Goal: Check status: Check status

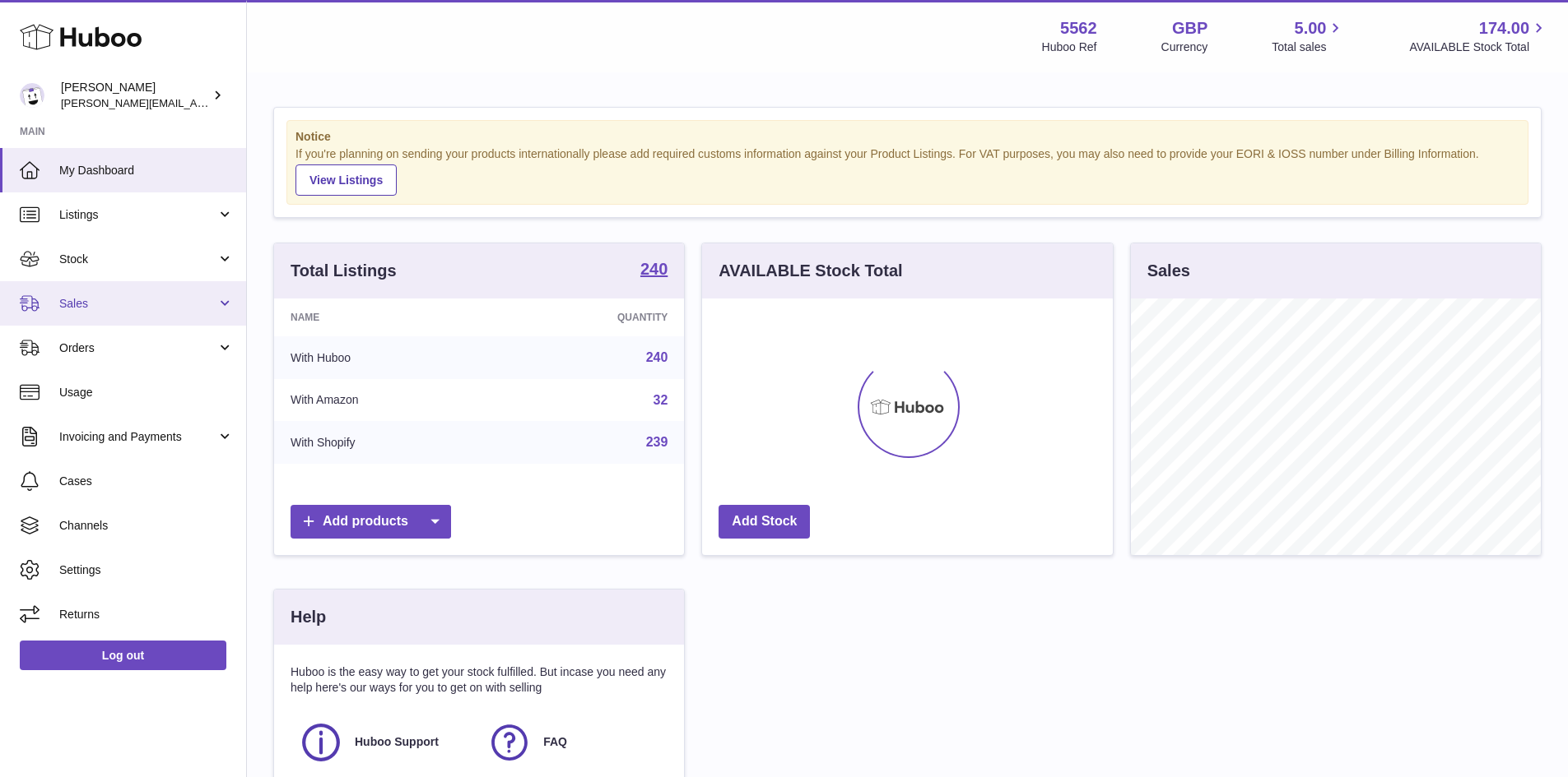
scroll to position [256, 411]
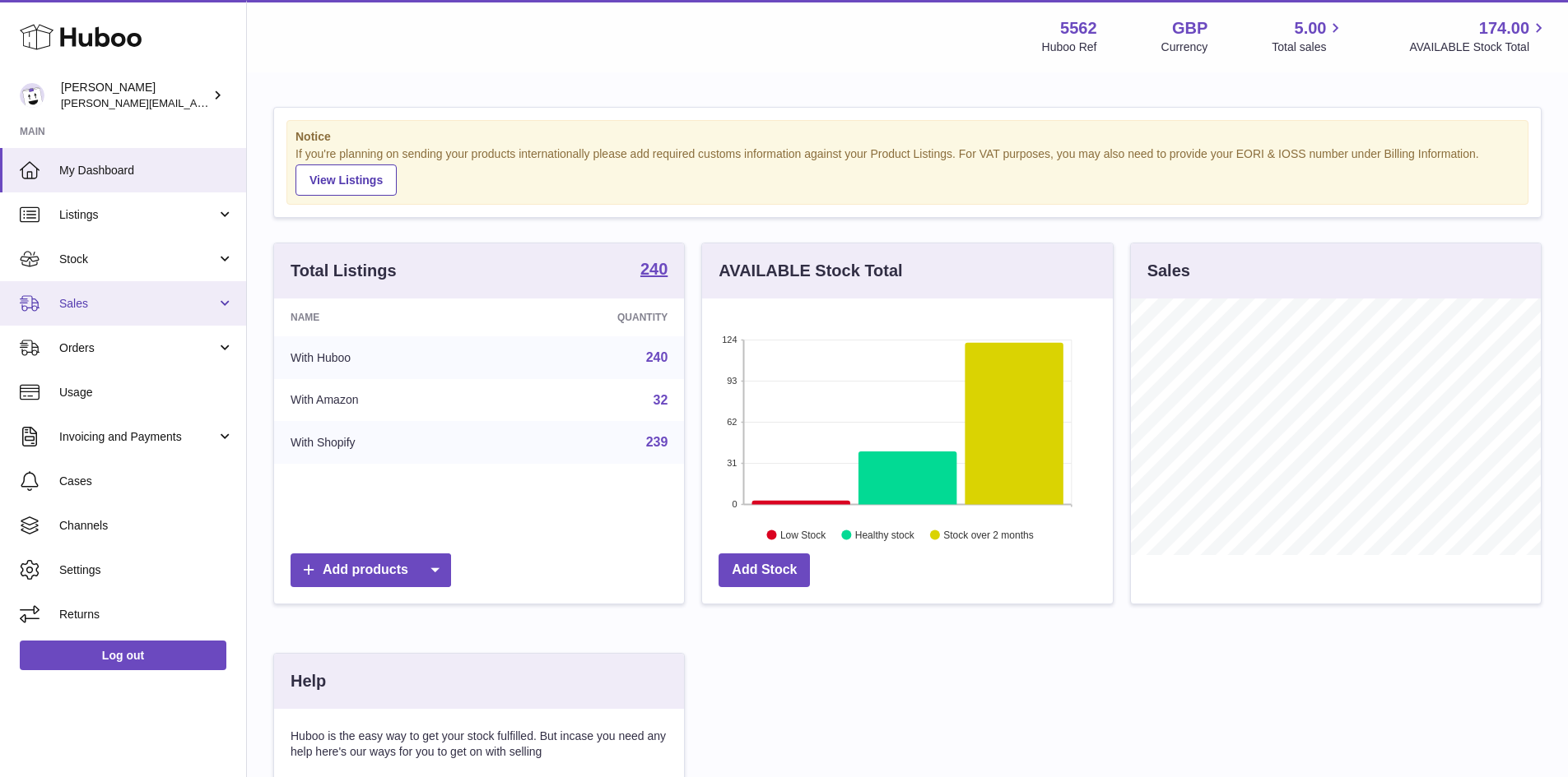
click at [95, 300] on span "Sales" at bounding box center [138, 304] width 157 height 15
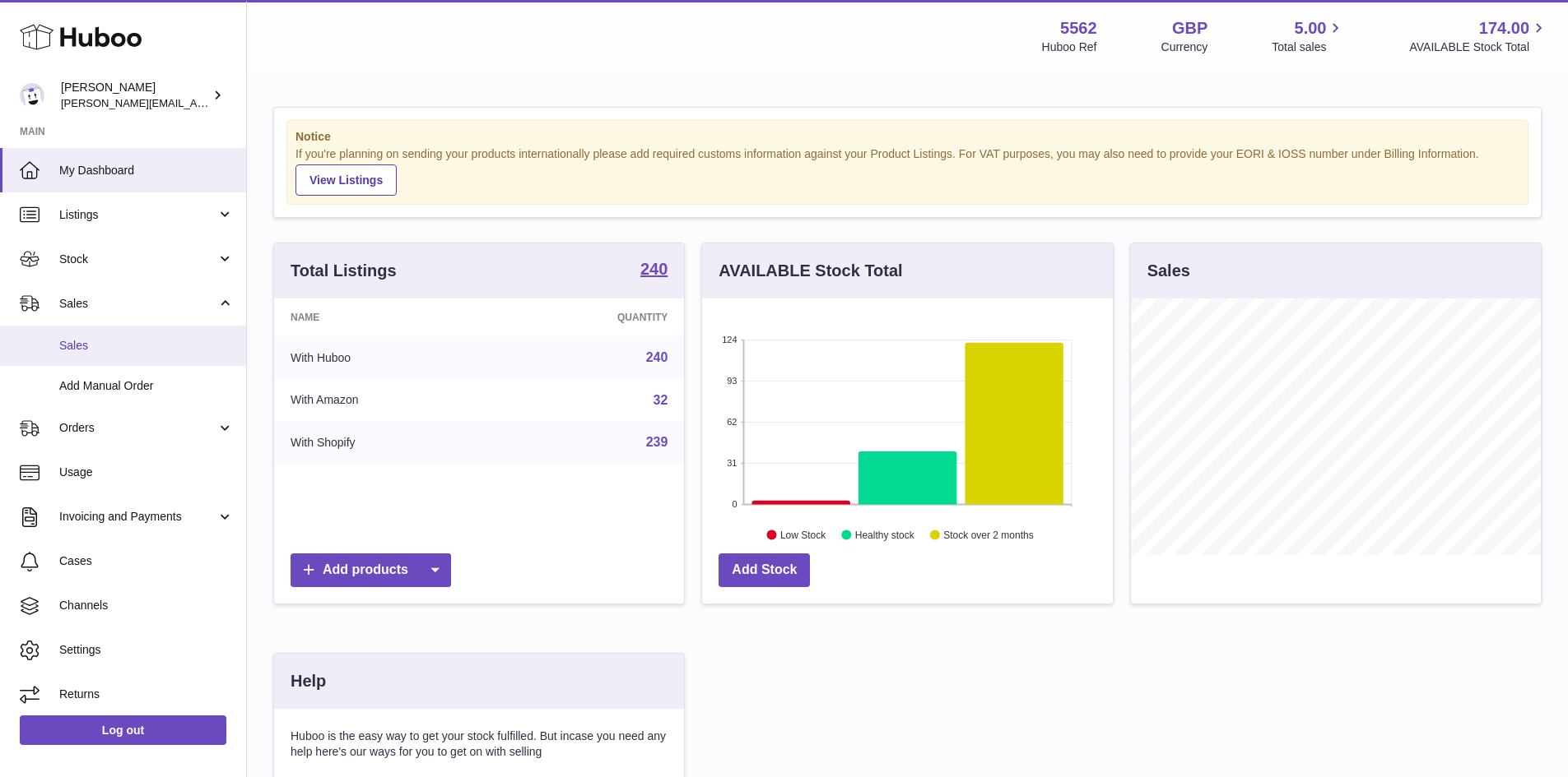
click at [90, 350] on span "Sales" at bounding box center [146, 345] width 174 height 15
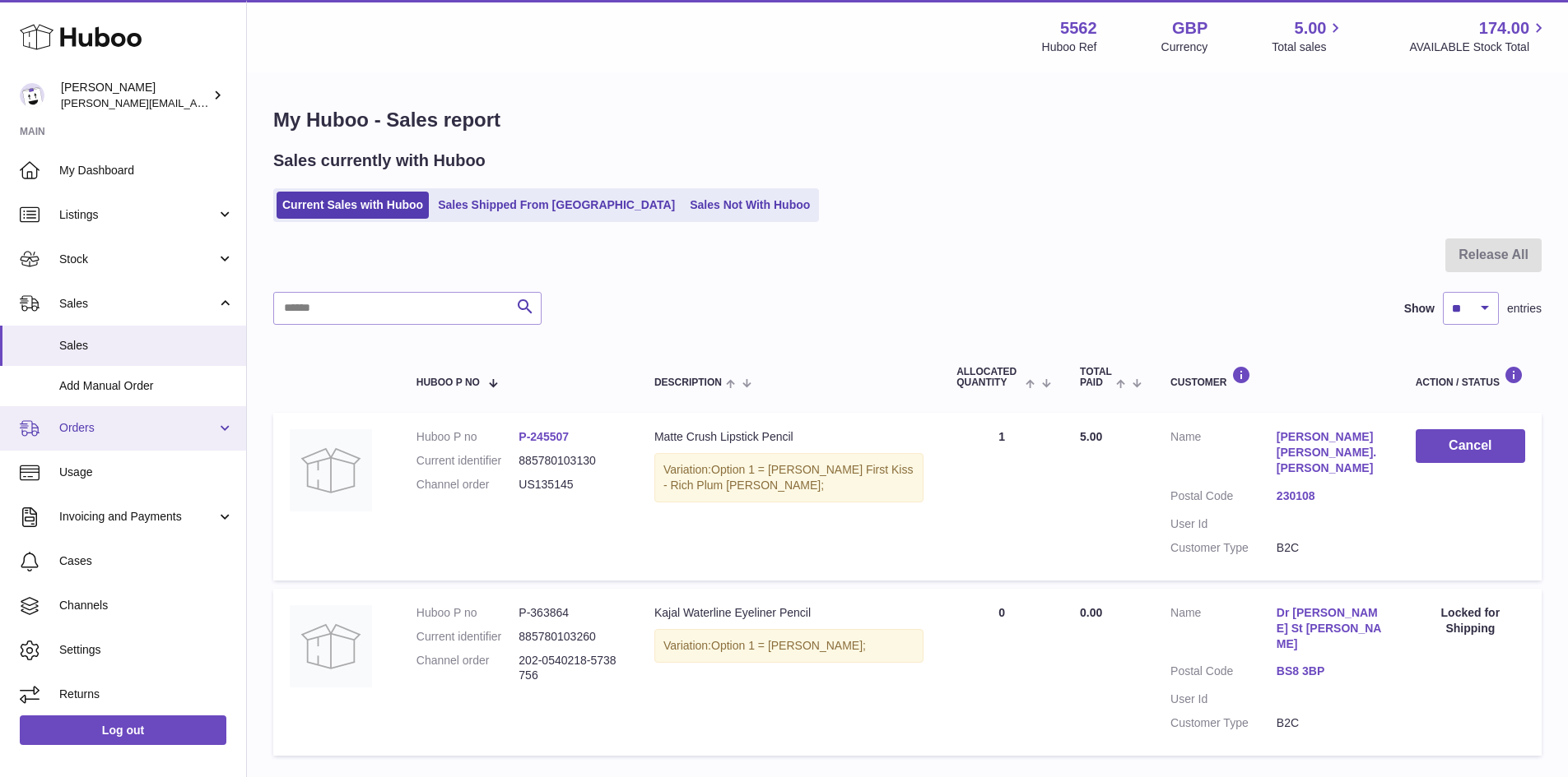
click at [78, 435] on span "Orders" at bounding box center [138, 428] width 157 height 15
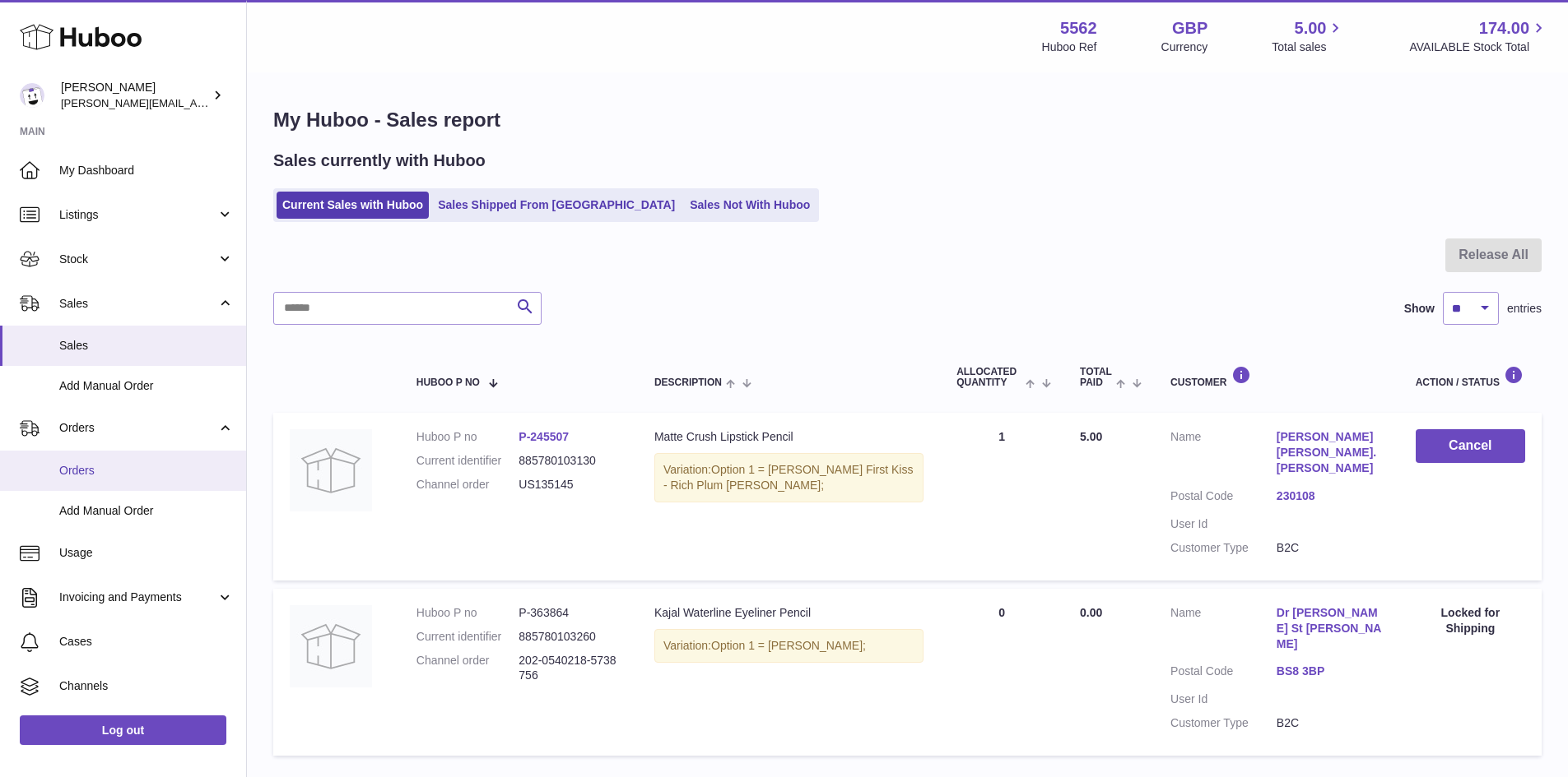
click at [78, 469] on span "Orders" at bounding box center [146, 471] width 174 height 15
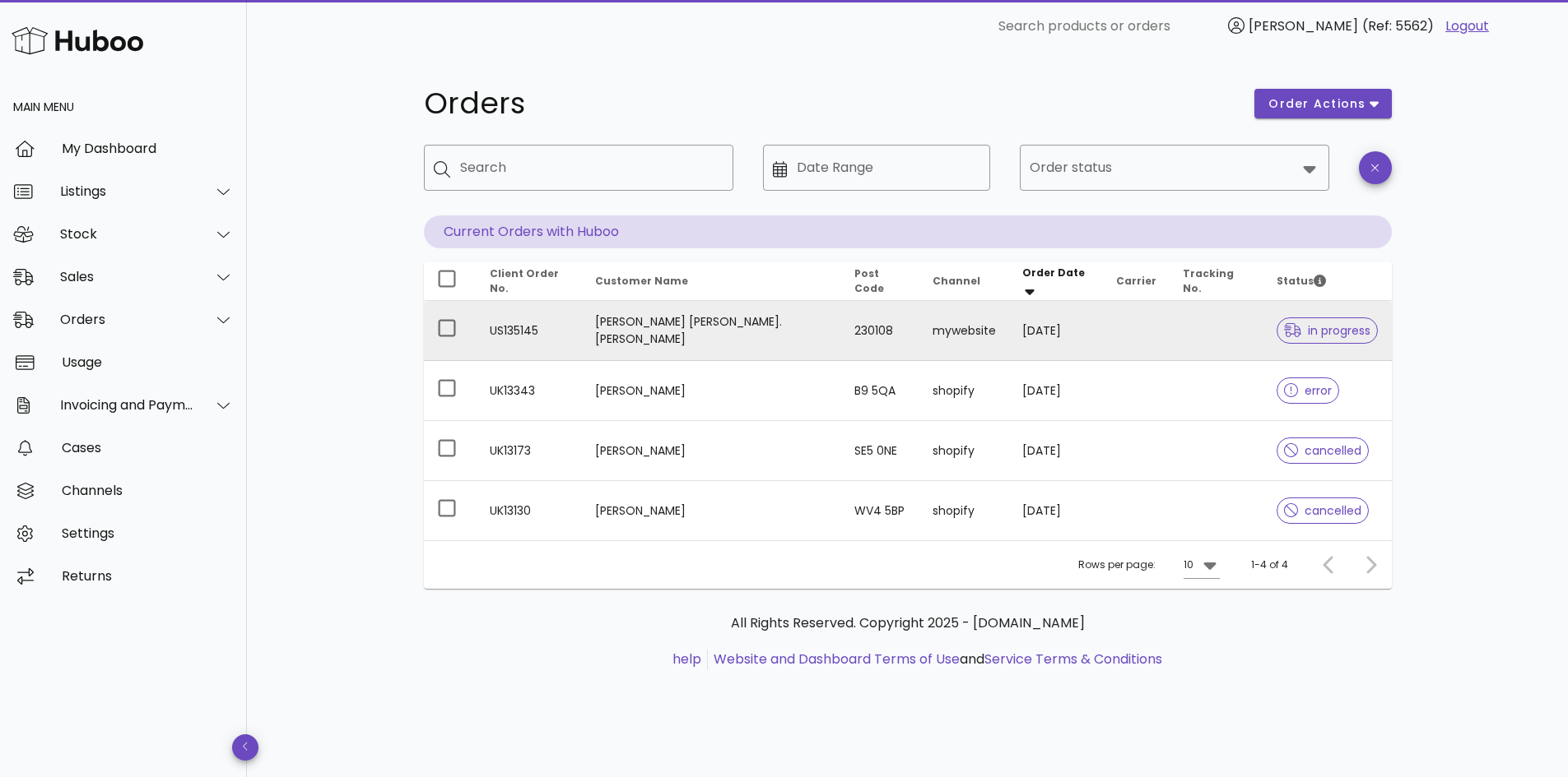
click at [549, 342] on td "US135145" at bounding box center [529, 331] width 106 height 60
